Goal: Check status: Check status

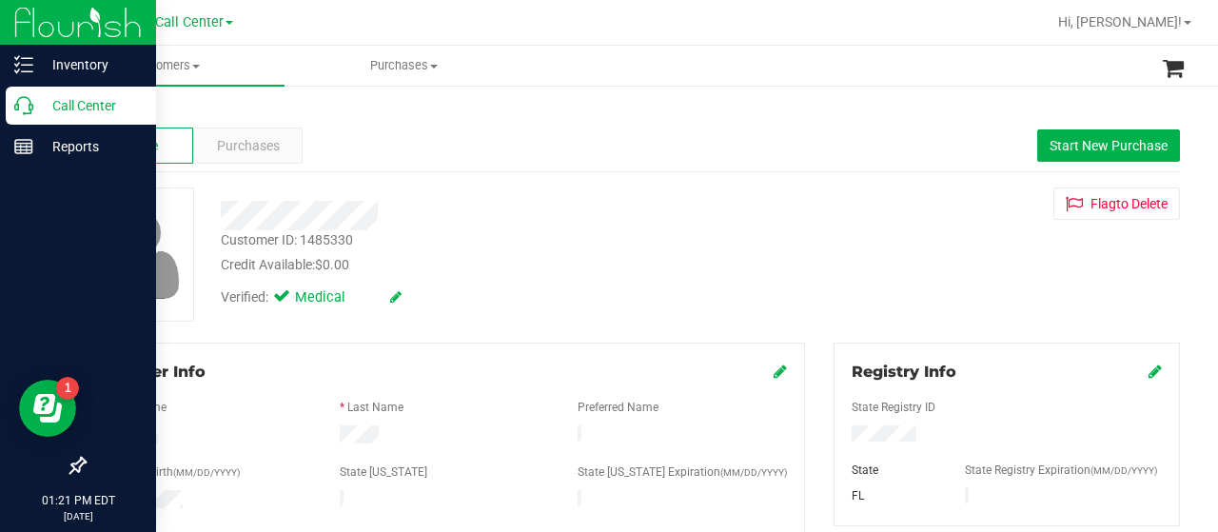
click at [20, 109] on icon at bounding box center [23, 105] width 19 height 19
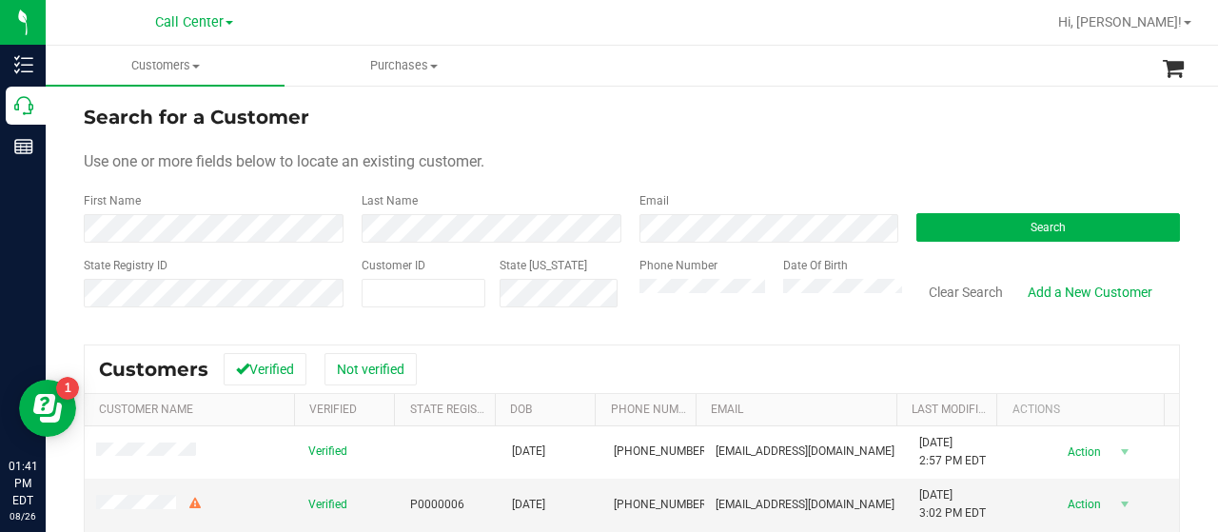
click at [824, 171] on div "Use one or more fields below to locate an existing customer." at bounding box center [632, 161] width 1096 height 23
click at [933, 240] on button "Search" at bounding box center [1047, 227] width 263 height 29
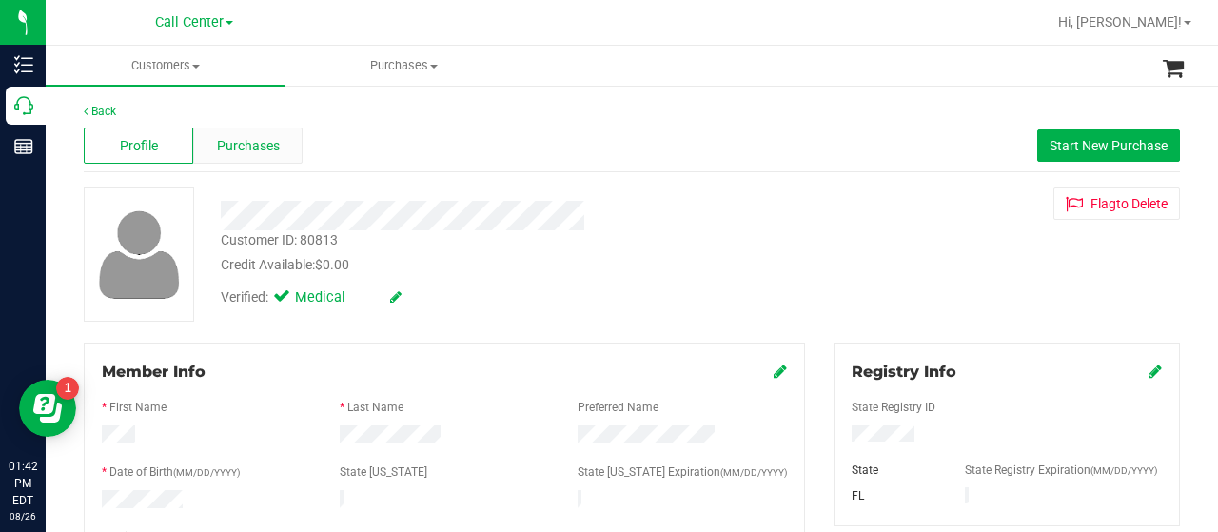
click at [283, 152] on div "Purchases" at bounding box center [247, 145] width 109 height 36
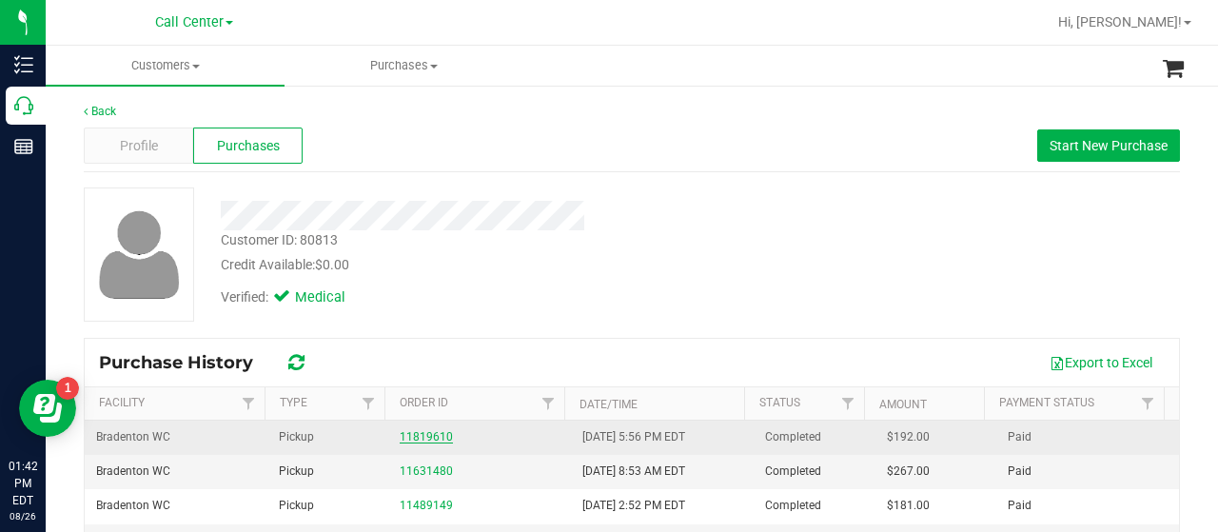
click at [422, 441] on link "11819610" at bounding box center [426, 436] width 53 height 13
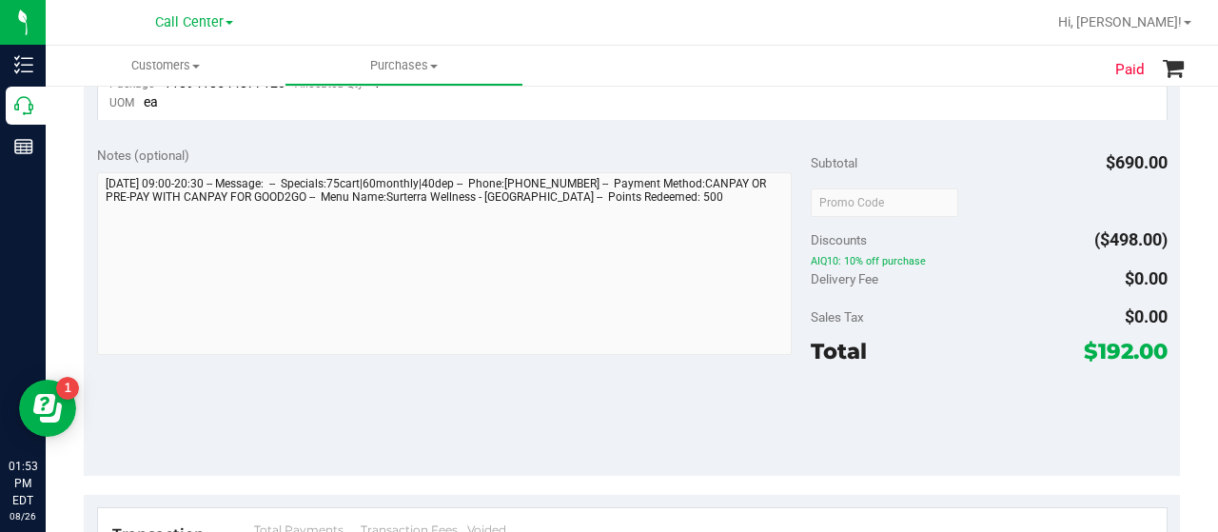
scroll to position [1229, 0]
